Goal: Find specific page/section: Find specific page/section

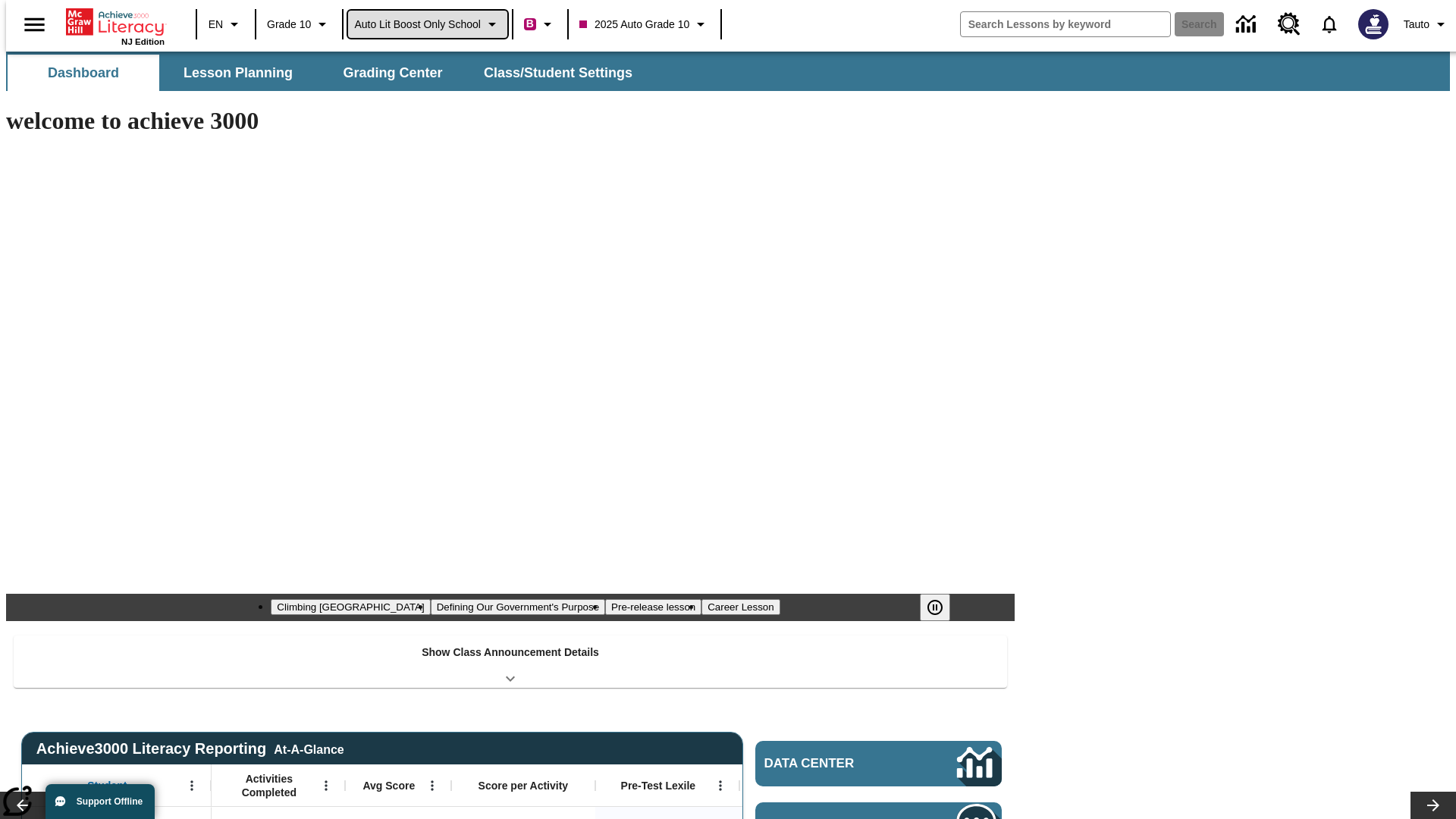
click at [427, 25] on span "Auto Lit Boost only School" at bounding box center [417, 25] width 126 height 16
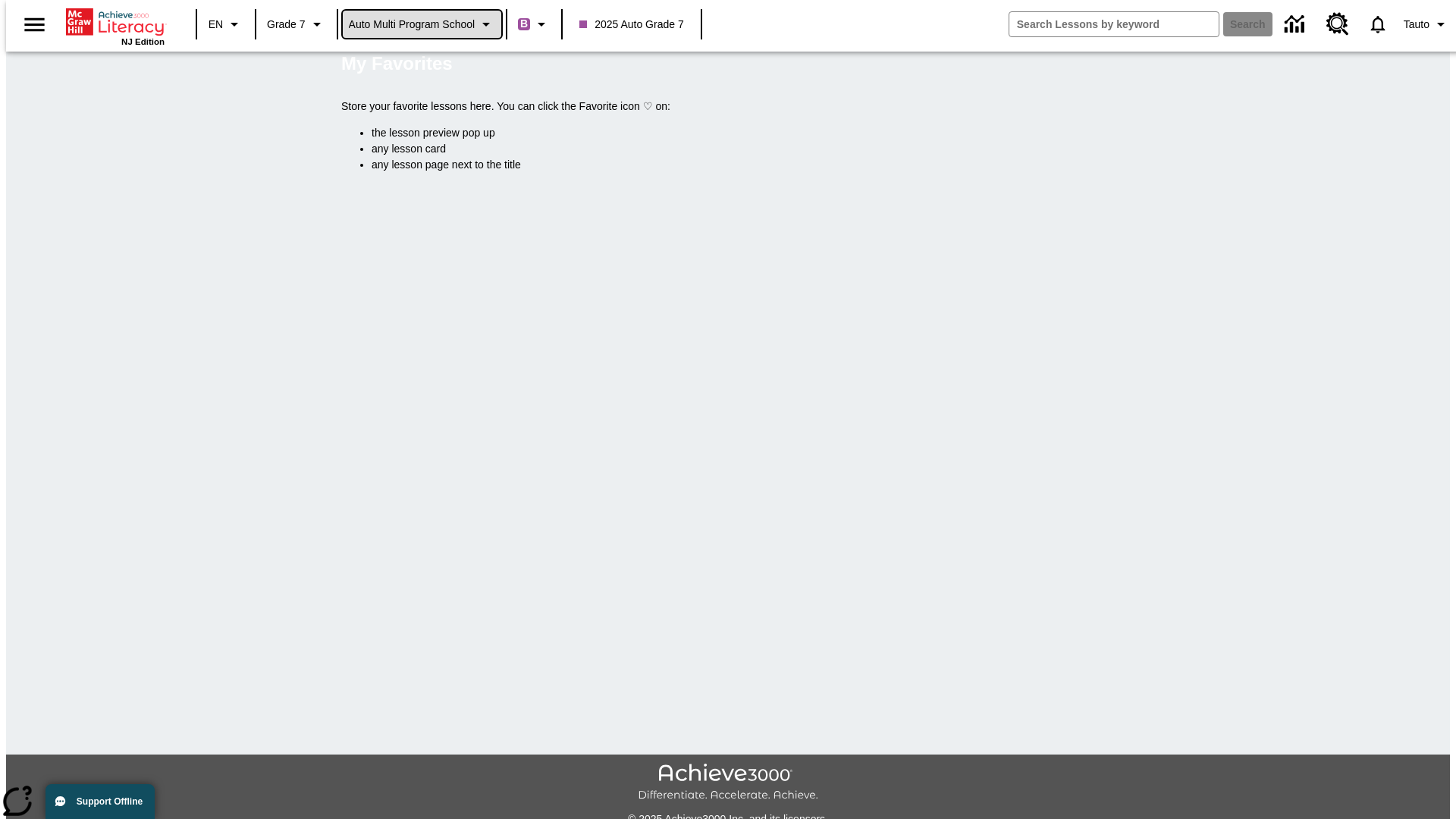
click at [422, 25] on span "Auto Multi program School" at bounding box center [412, 25] width 126 height 16
click at [417, 65] on span "Auto Lit Boost only School" at bounding box center [412, 64] width 123 height 16
